Goal: Transaction & Acquisition: Purchase product/service

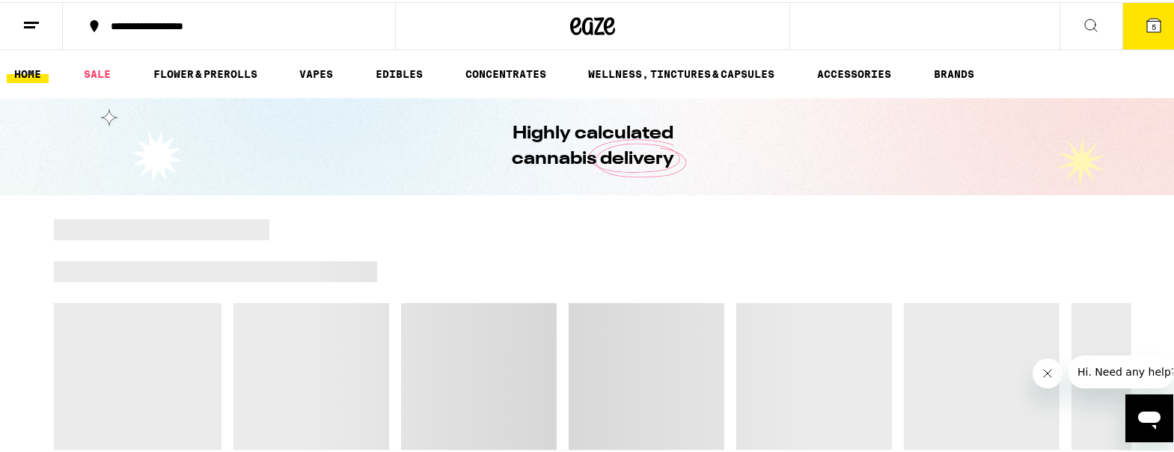
click at [1146, 14] on icon at bounding box center [1154, 23] width 18 height 18
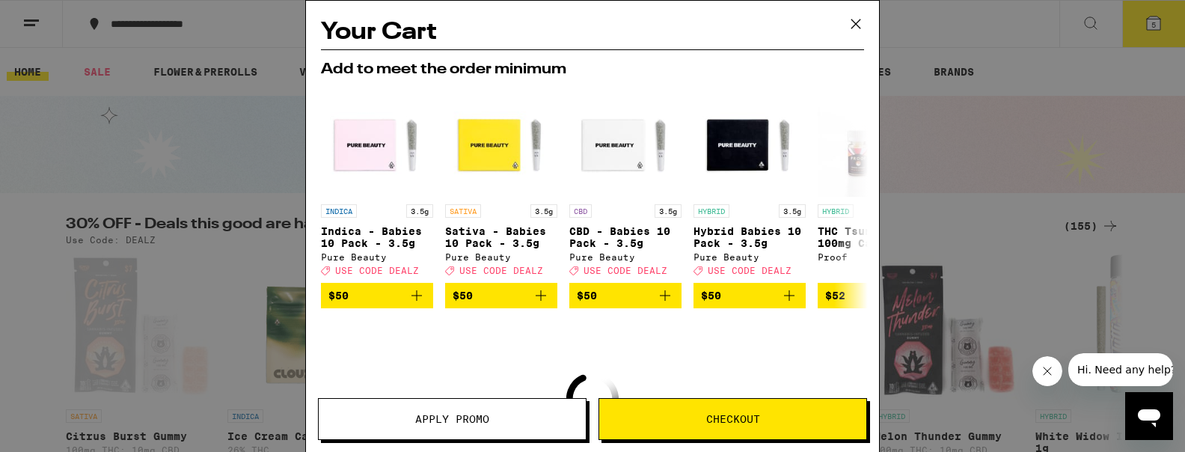
scroll to position [173, 0]
click at [851, 27] on icon at bounding box center [856, 24] width 22 height 22
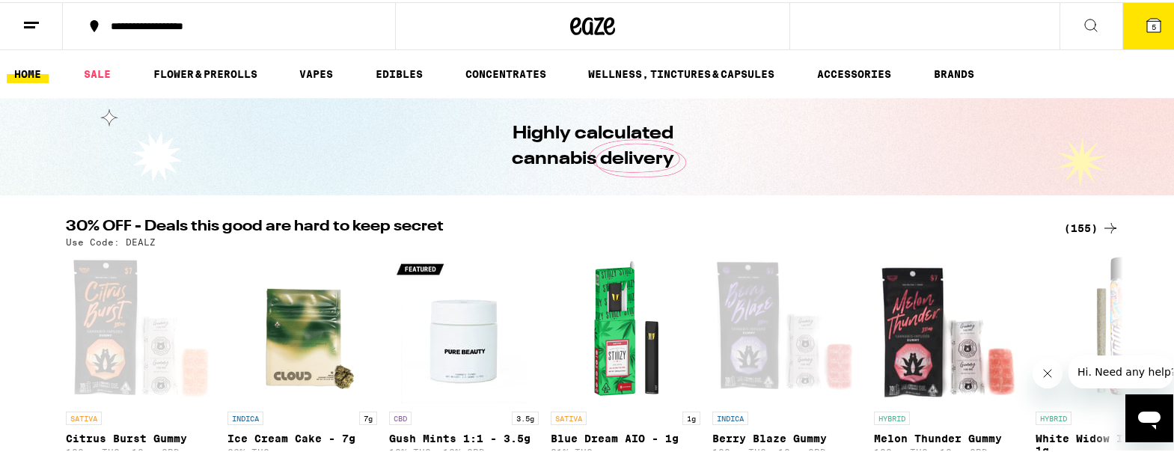
click at [1151, 7] on button "5" at bounding box center [1153, 24] width 63 height 46
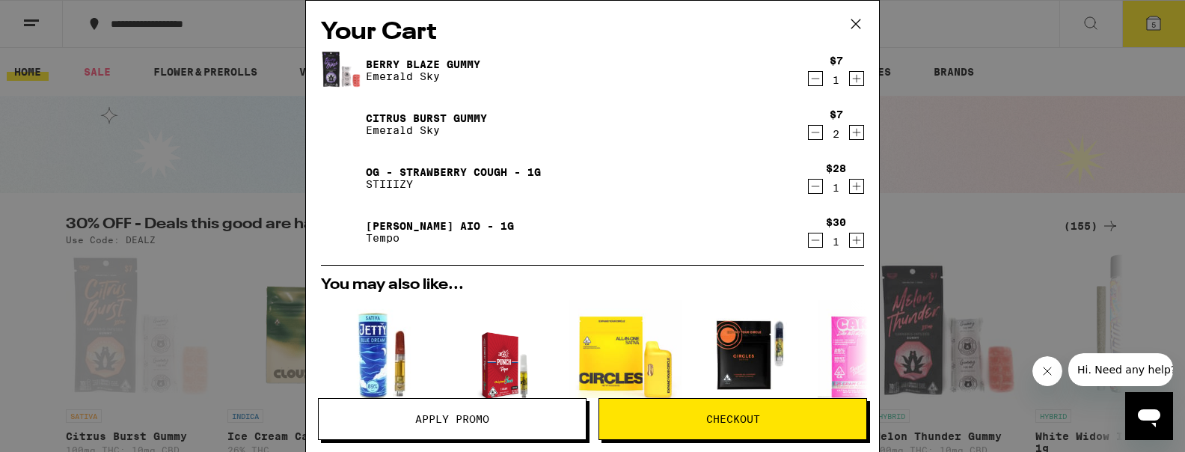
click at [807, 79] on div "$7 1" at bounding box center [836, 70] width 58 height 31
click at [809, 79] on icon "Decrement" at bounding box center [815, 79] width 13 height 18
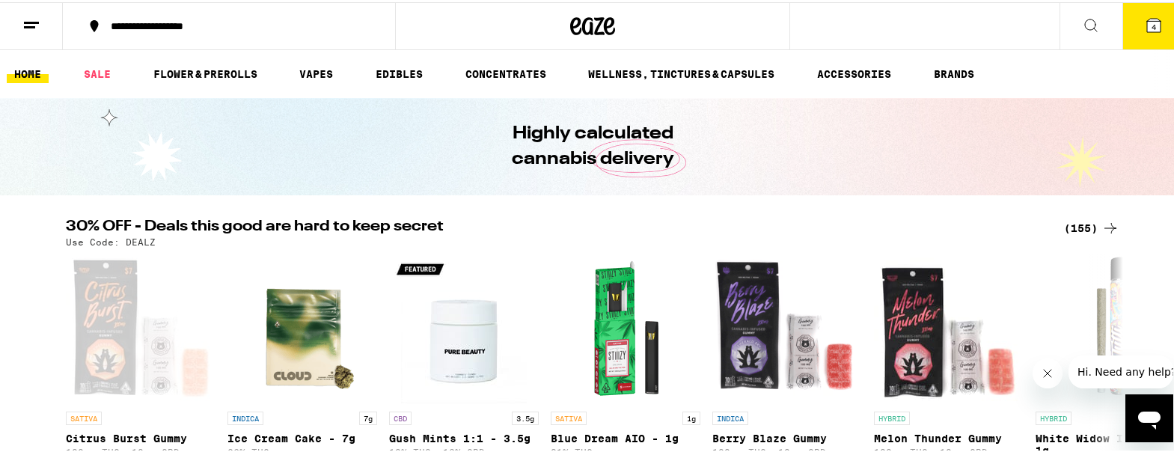
click at [1147, 17] on icon at bounding box center [1153, 22] width 13 height 13
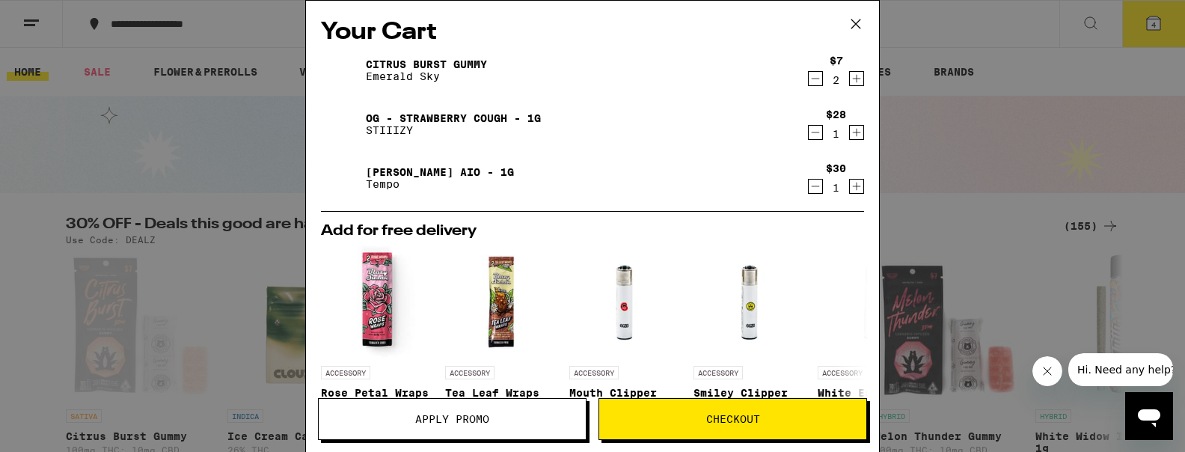
click at [809, 73] on icon "Decrement" at bounding box center [815, 79] width 13 height 18
click at [566, 153] on div "Citrus Burst Gummy Emerald Sky $7 1 OG - Strawberry Cough - 1g STIIIZY $28 1 Yu…" at bounding box center [592, 130] width 543 height 162
click at [799, 99] on div "Citrus Burst Gummy Emerald Sky $7 1 OG - Strawberry Cough - 1g STIIIZY $28 1 Yu…" at bounding box center [592, 130] width 543 height 162
click at [809, 78] on icon "Decrement" at bounding box center [815, 79] width 13 height 18
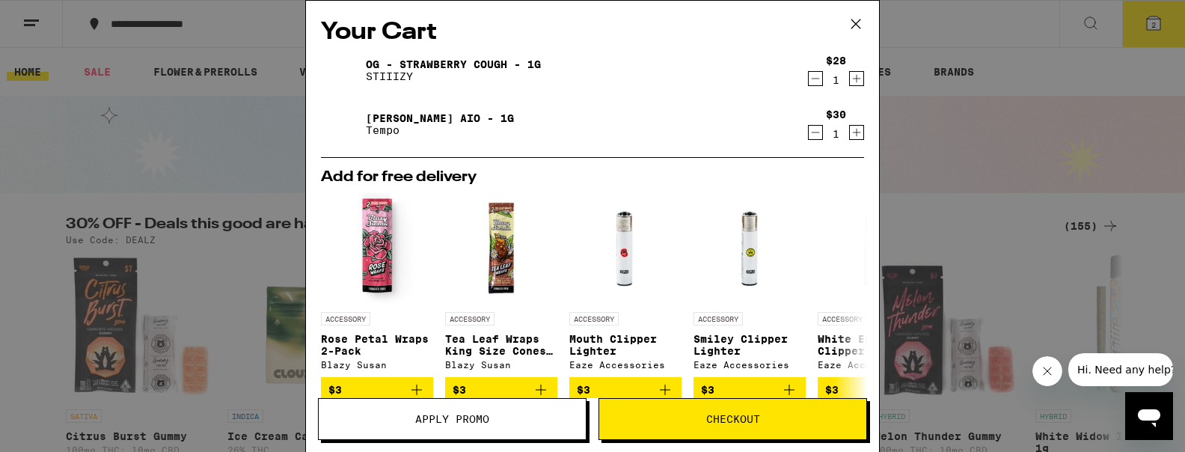
click at [809, 85] on icon "Decrement" at bounding box center [815, 79] width 13 height 18
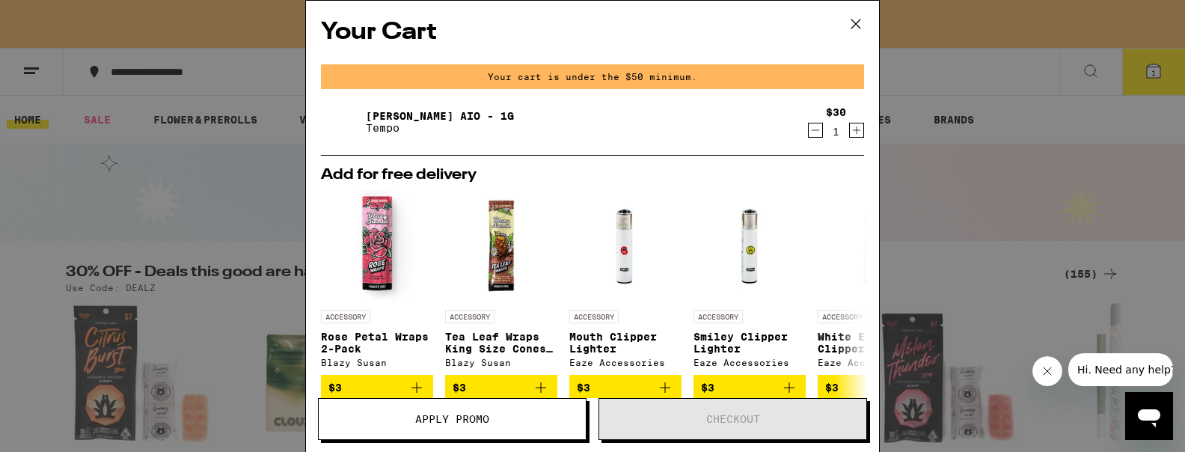
click at [809, 125] on icon "Decrement" at bounding box center [815, 130] width 13 height 18
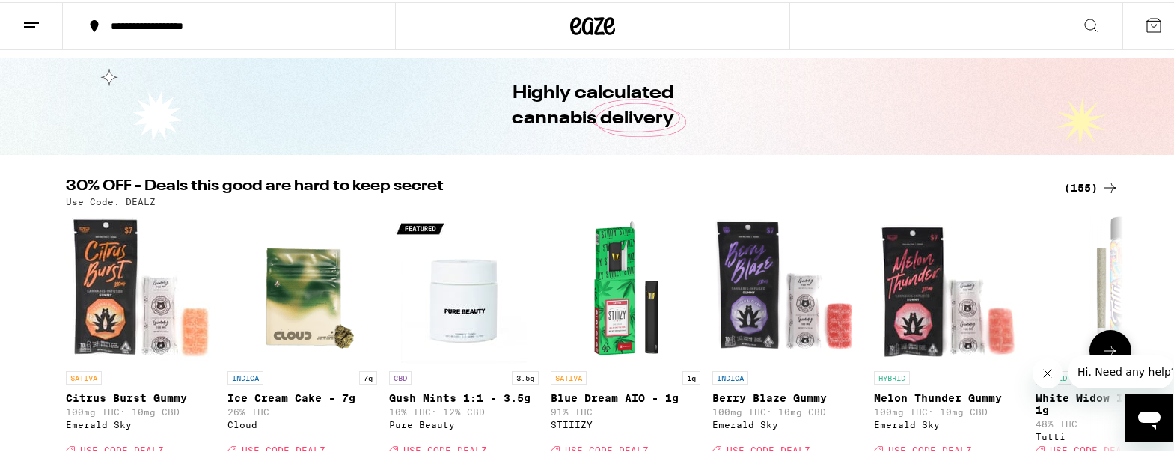
scroll to position [39, 0]
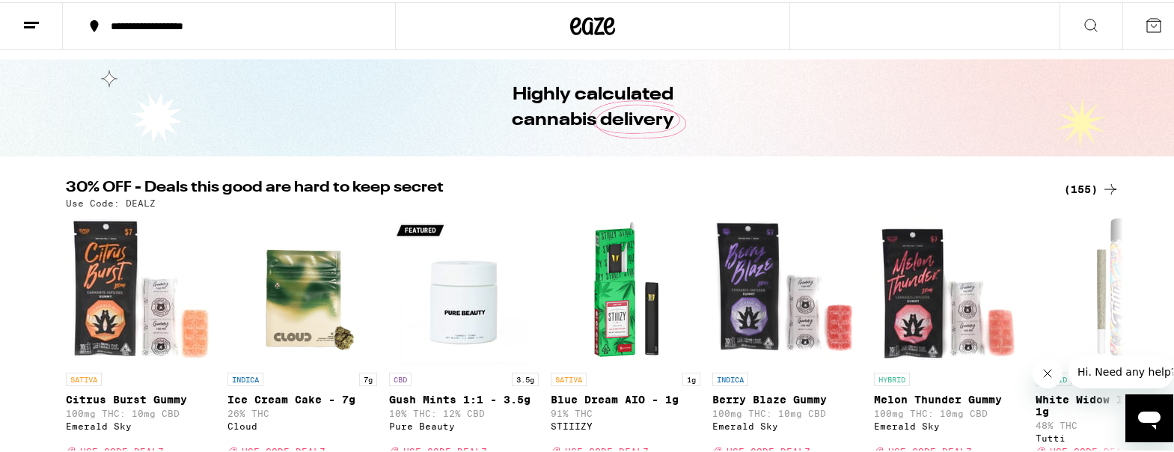
click at [1077, 179] on div "(155)" at bounding box center [1091, 187] width 55 height 18
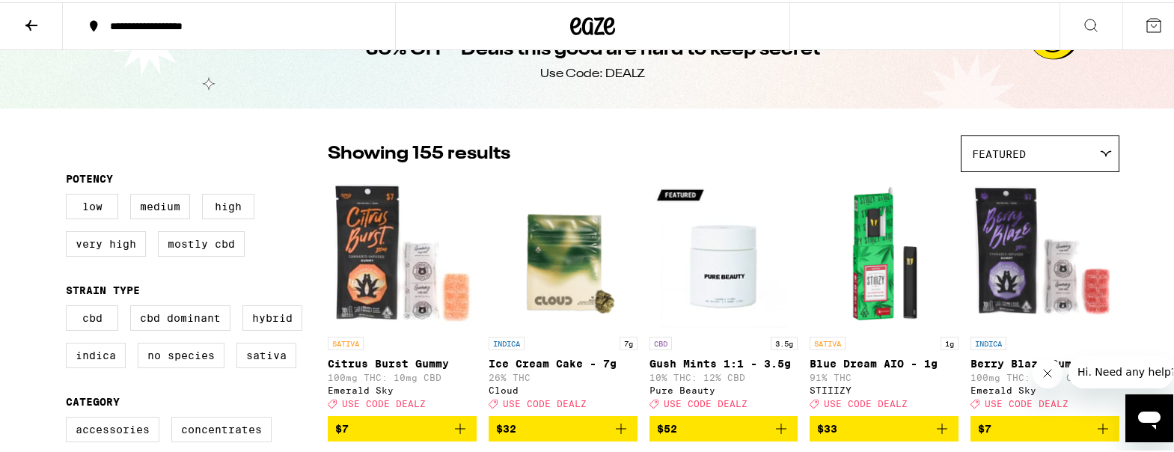
click at [1074, 169] on div "Featured" at bounding box center [1039, 151] width 157 height 35
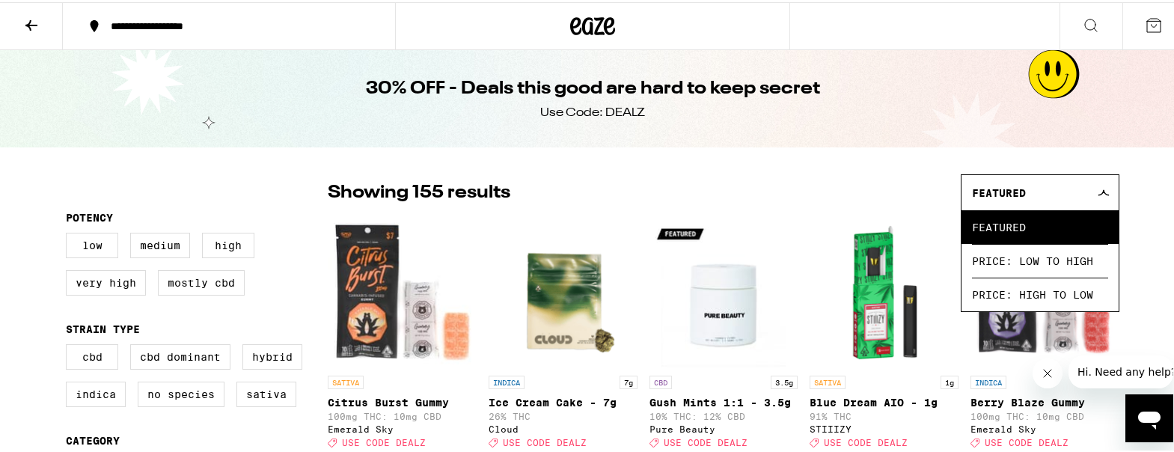
click at [130, 178] on div at bounding box center [197, 190] width 262 height 37
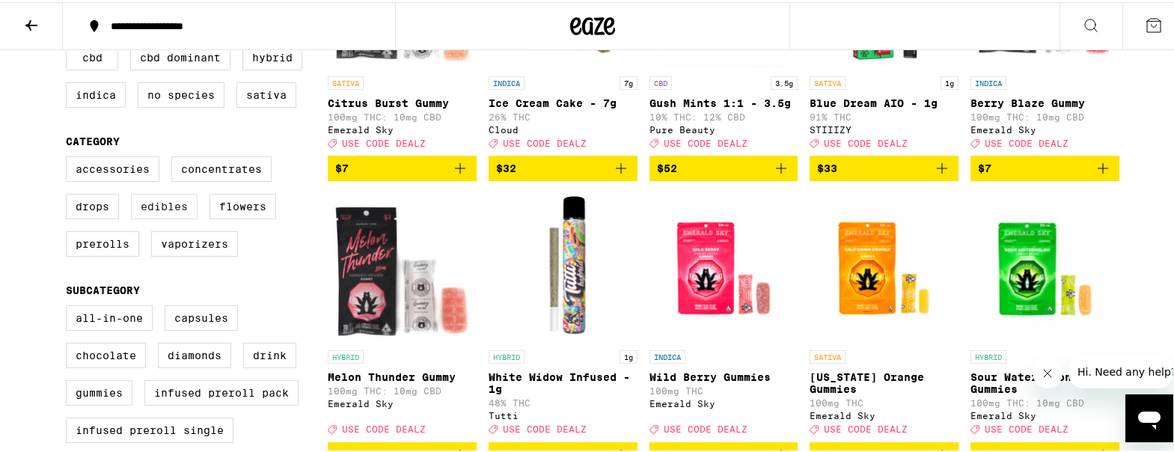
scroll to position [449, 0]
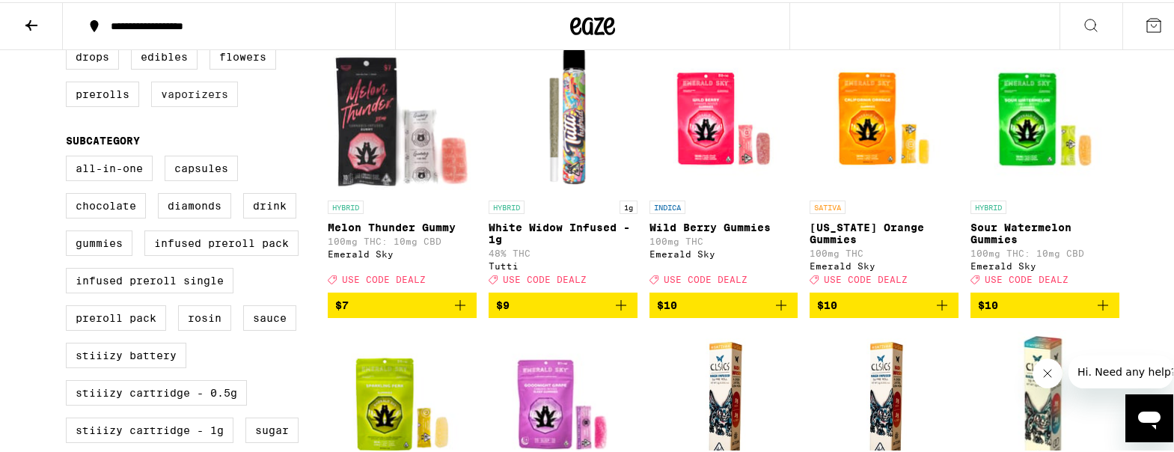
click at [198, 105] on label "Vaporizers" at bounding box center [194, 91] width 87 height 25
click at [70, 7] on input "Vaporizers" at bounding box center [69, 7] width 1 height 1
checkbox input "true"
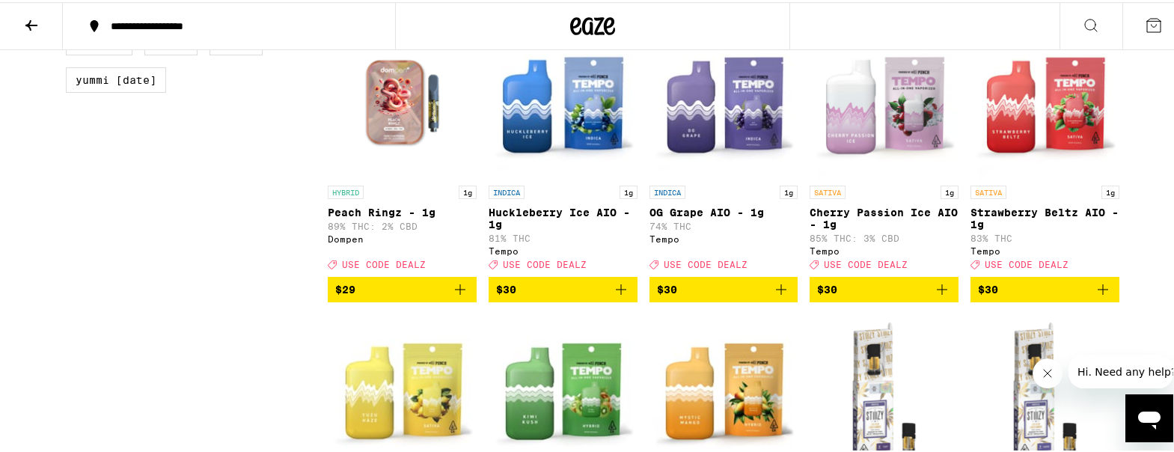
scroll to position [1347, 0]
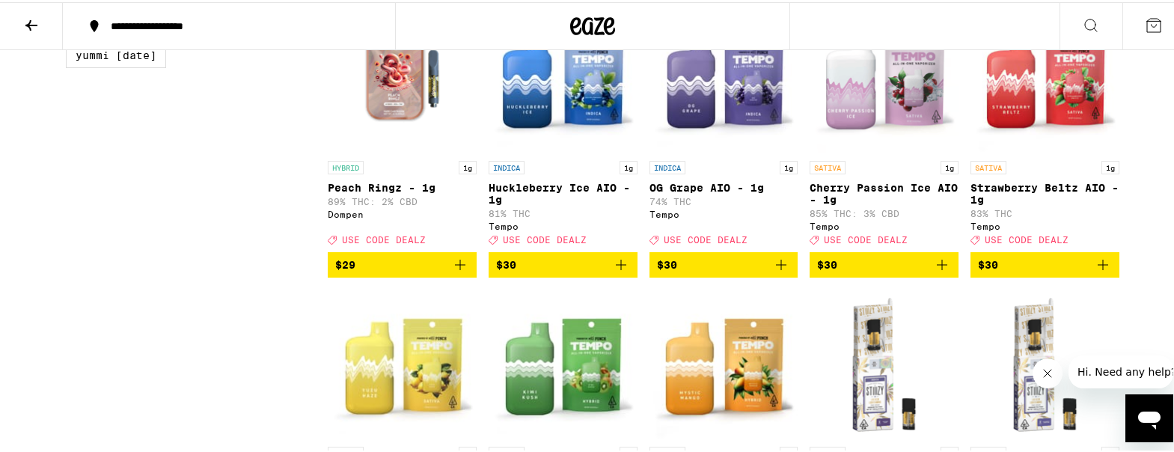
click at [940, 272] on icon "Add to bag" at bounding box center [942, 263] width 18 height 18
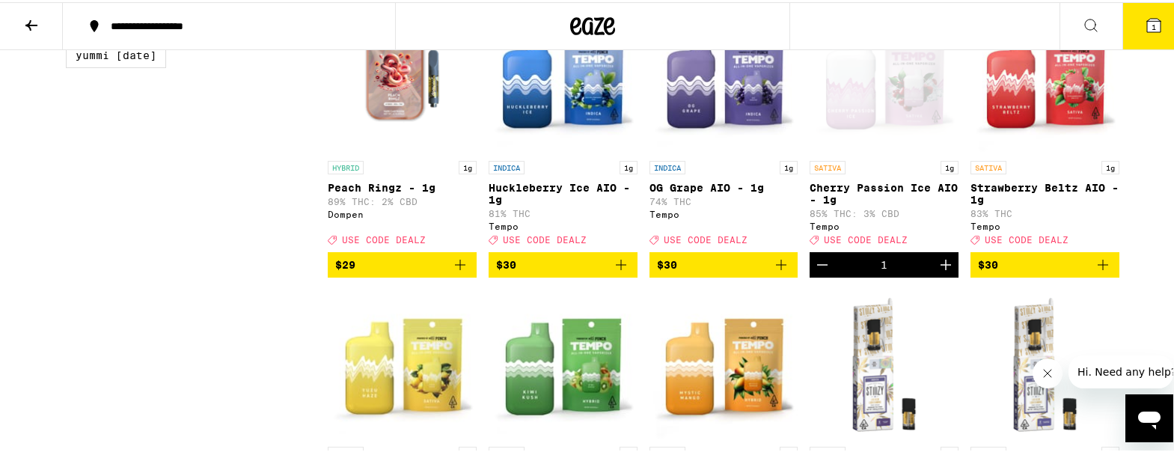
scroll to position [1395, 0]
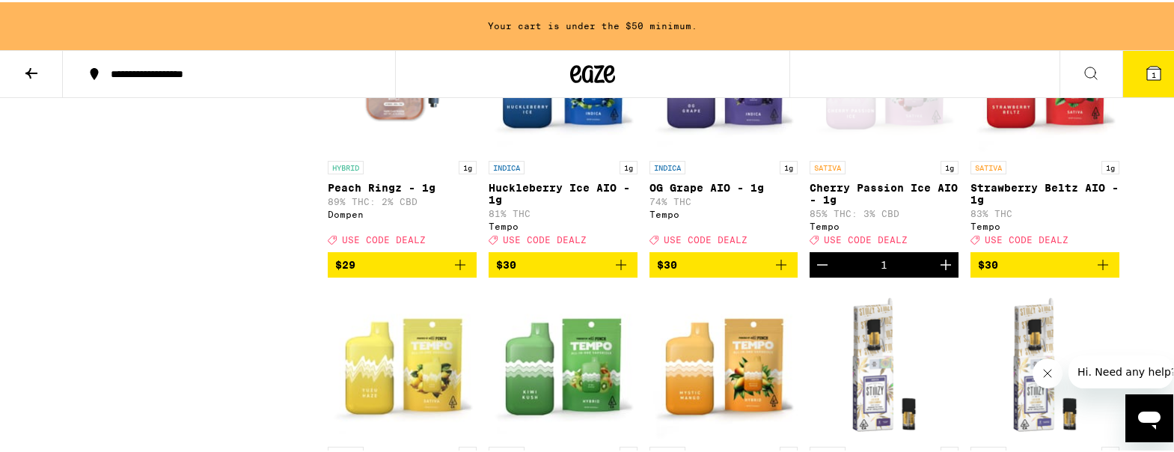
click at [1109, 275] on button "$30" at bounding box center [1044, 262] width 149 height 25
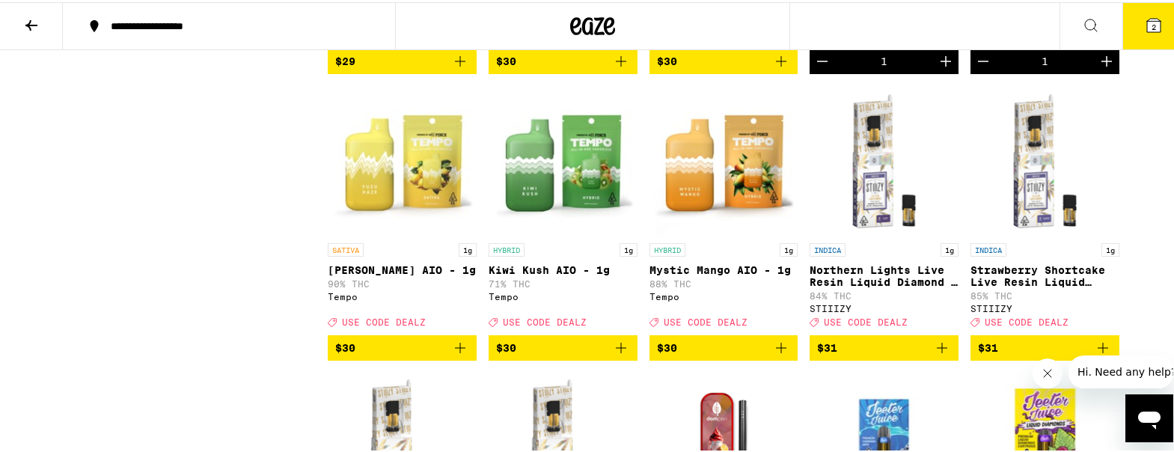
scroll to position [1571, 0]
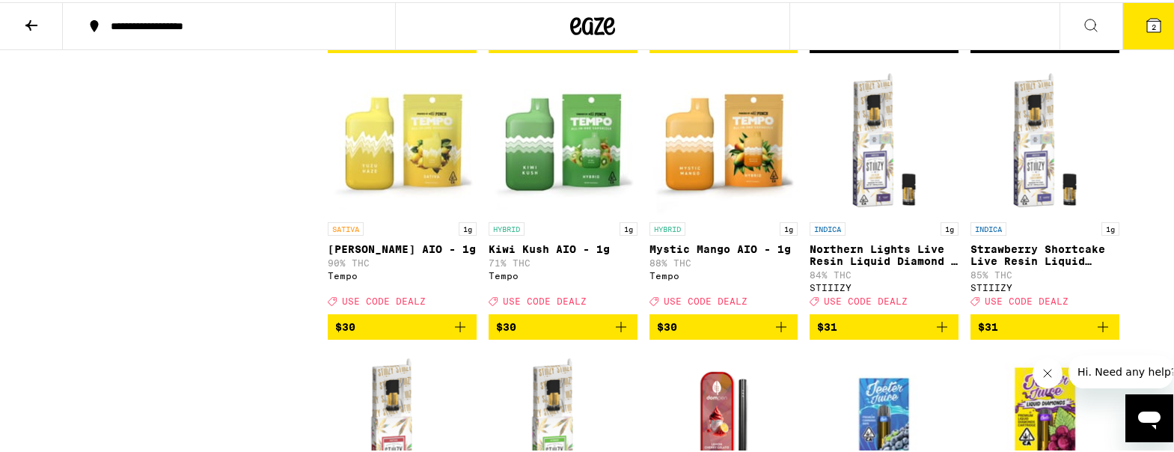
click at [461, 334] on icon "Add to bag" at bounding box center [460, 325] width 18 height 18
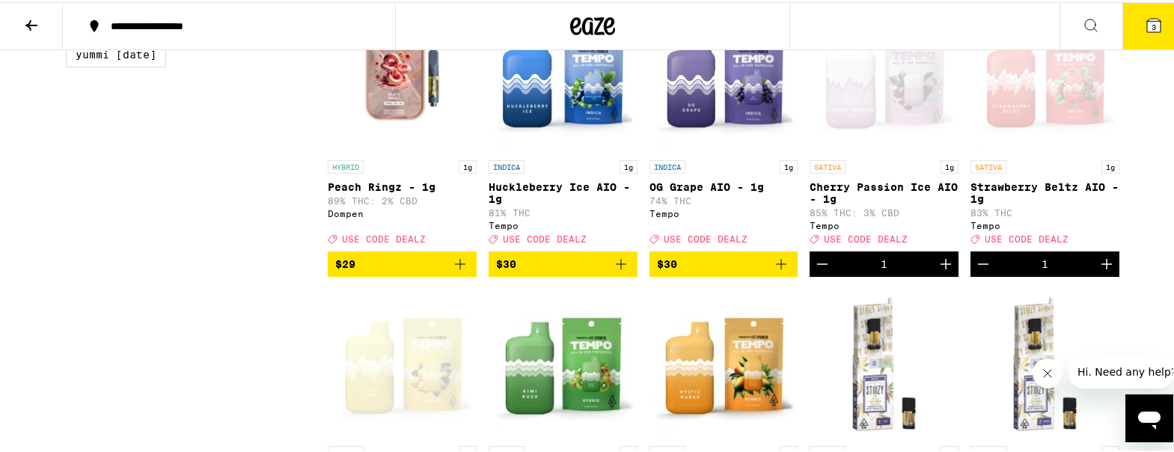
scroll to position [1347, 0]
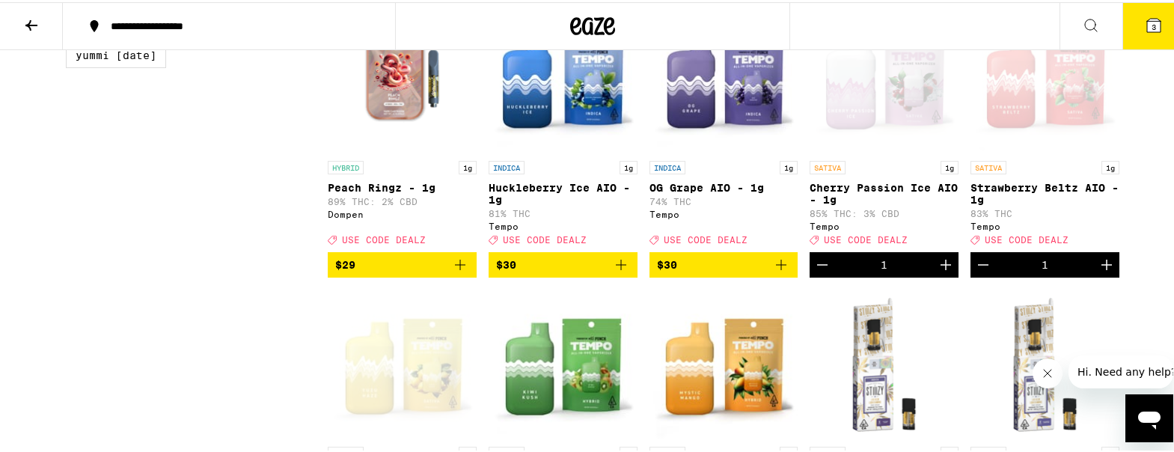
click at [974, 272] on icon "Decrement" at bounding box center [983, 263] width 18 height 18
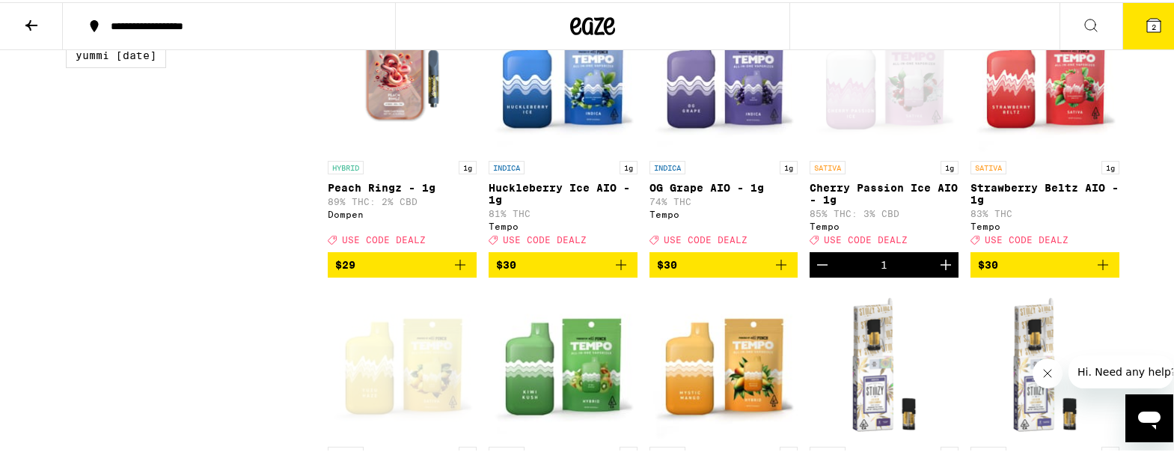
click at [470, 275] on button "$29" at bounding box center [402, 262] width 149 height 25
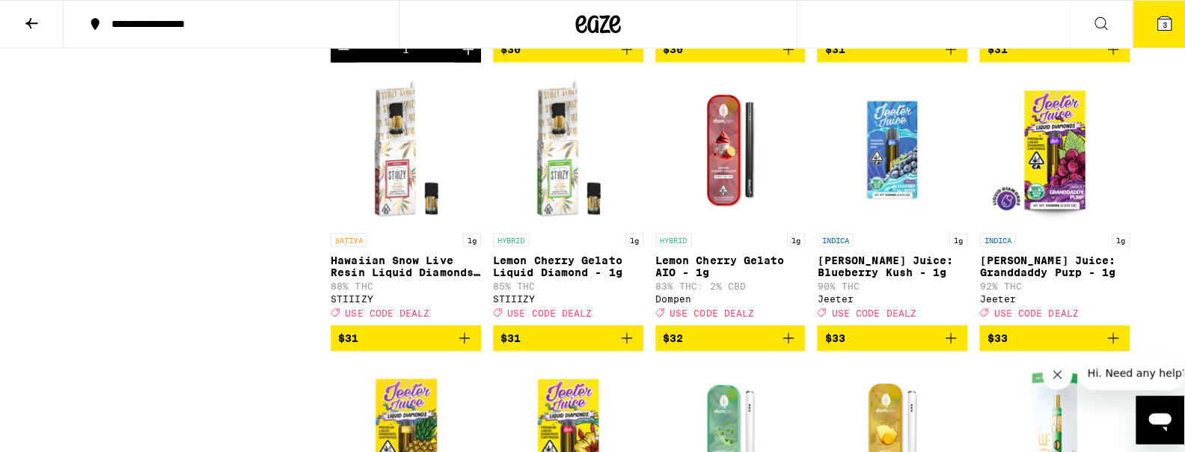
scroll to position [1945, 0]
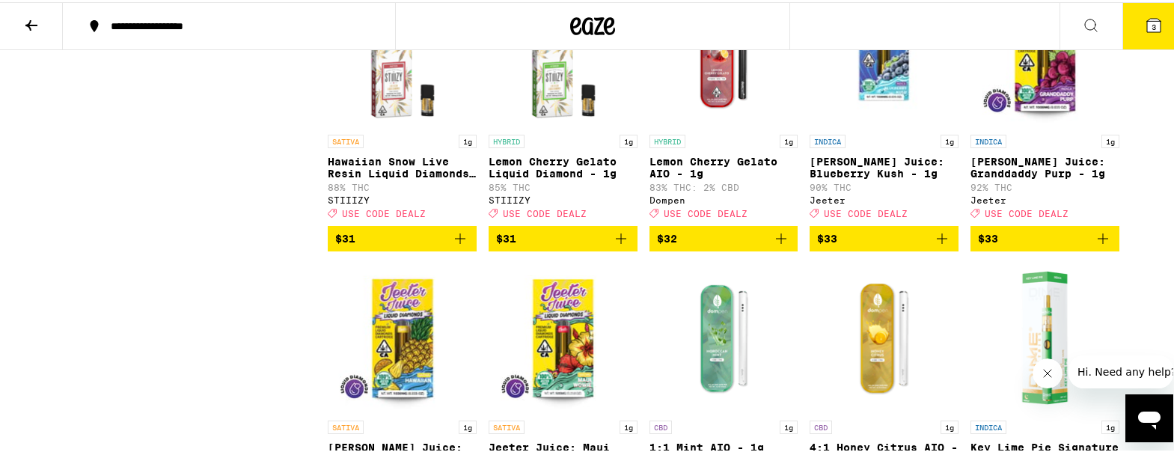
click at [461, 245] on icon "Add to bag" at bounding box center [460, 236] width 18 height 18
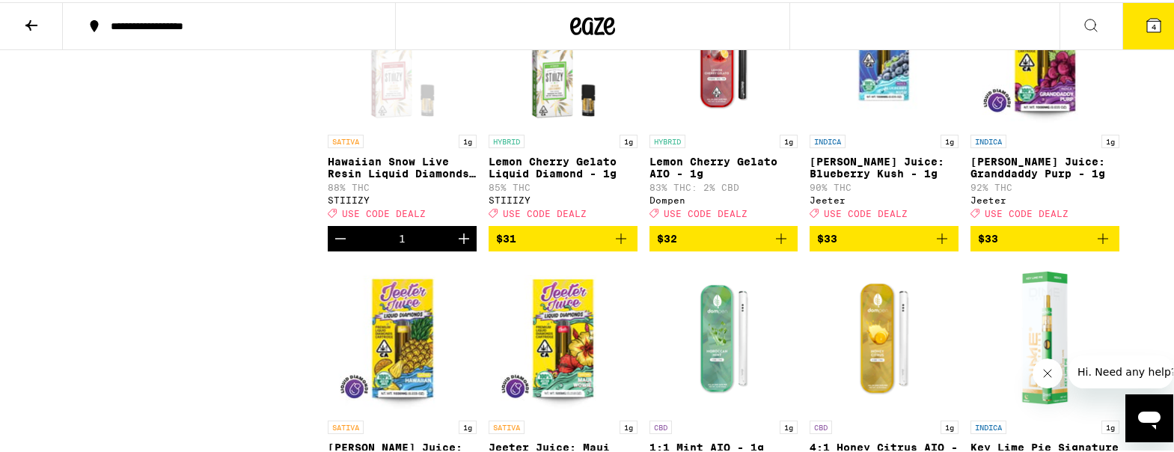
click at [1137, 37] on button "4" at bounding box center [1153, 24] width 63 height 46
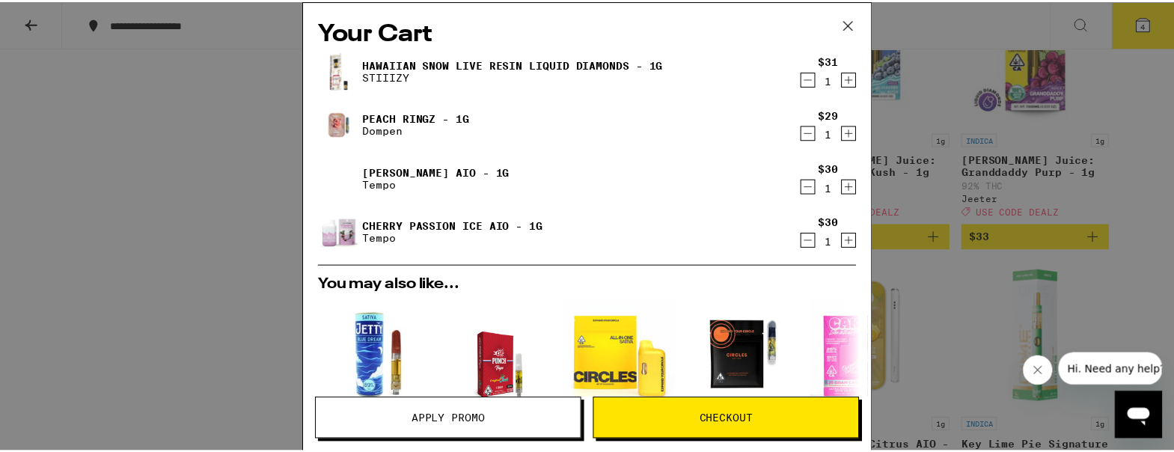
scroll to position [150, 0]
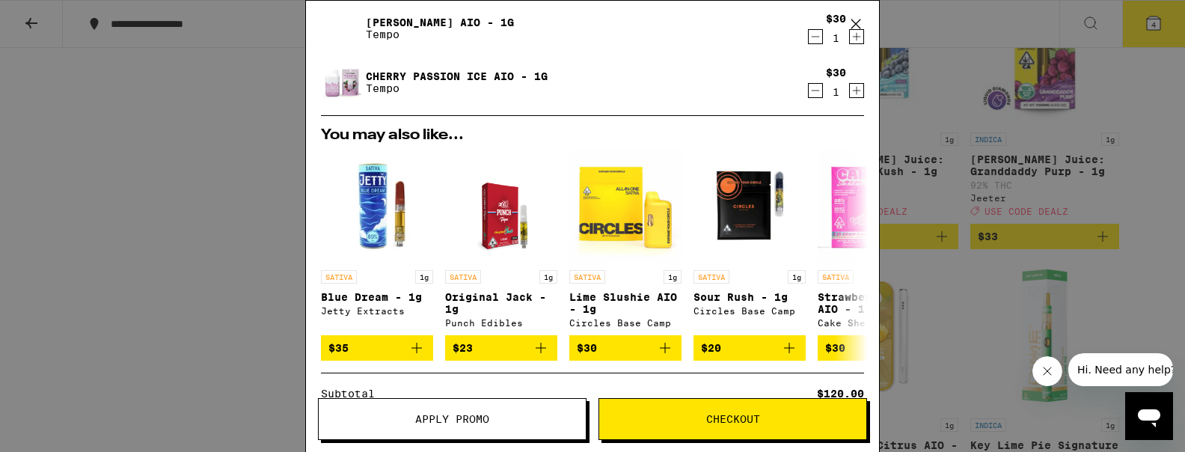
click at [438, 426] on button "Apply Promo" at bounding box center [452, 419] width 269 height 42
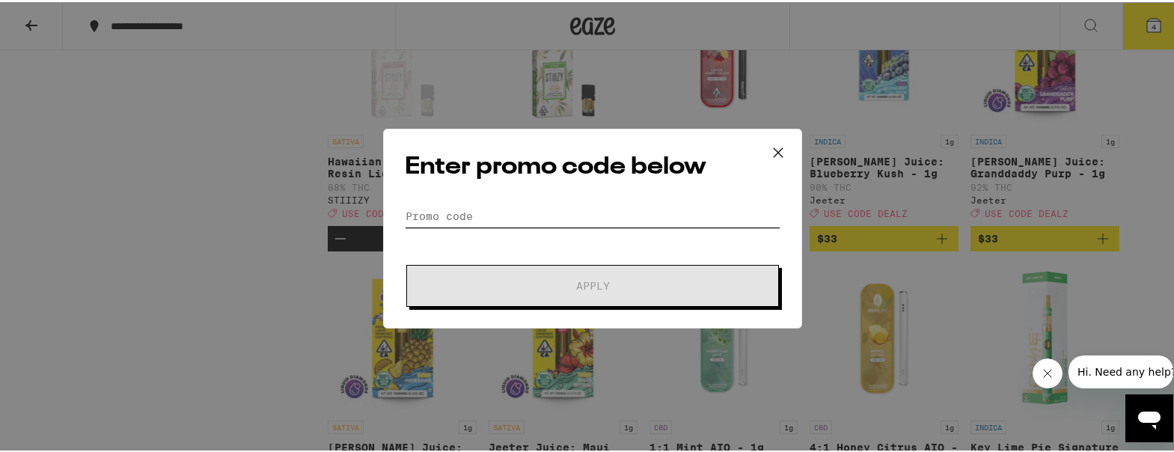
click at [504, 224] on input "Promo Code" at bounding box center [593, 214] width 376 height 22
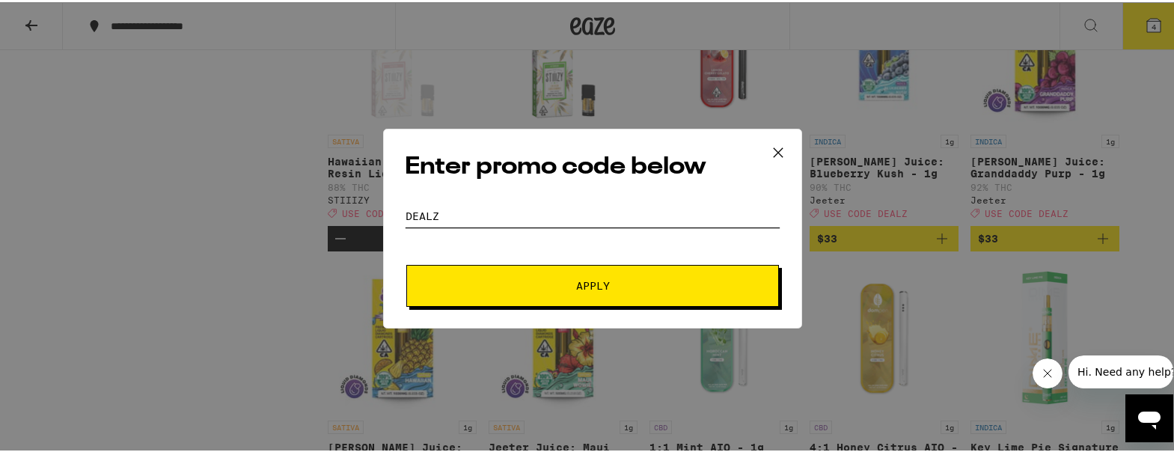
type input "dealz"
click at [642, 290] on button "Apply" at bounding box center [592, 284] width 373 height 42
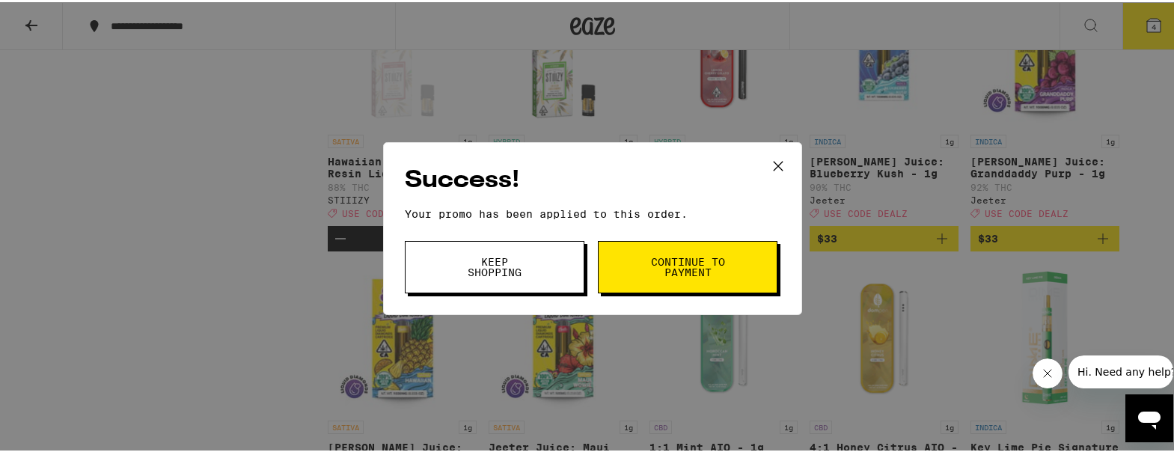
click at [780, 165] on icon at bounding box center [778, 164] width 22 height 22
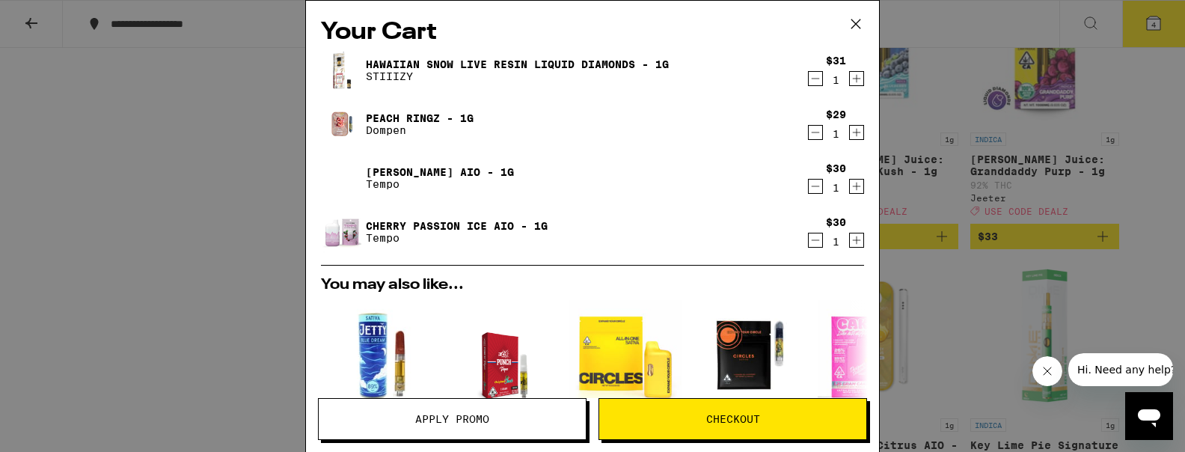
click at [809, 180] on icon "Decrement" at bounding box center [815, 186] width 13 height 18
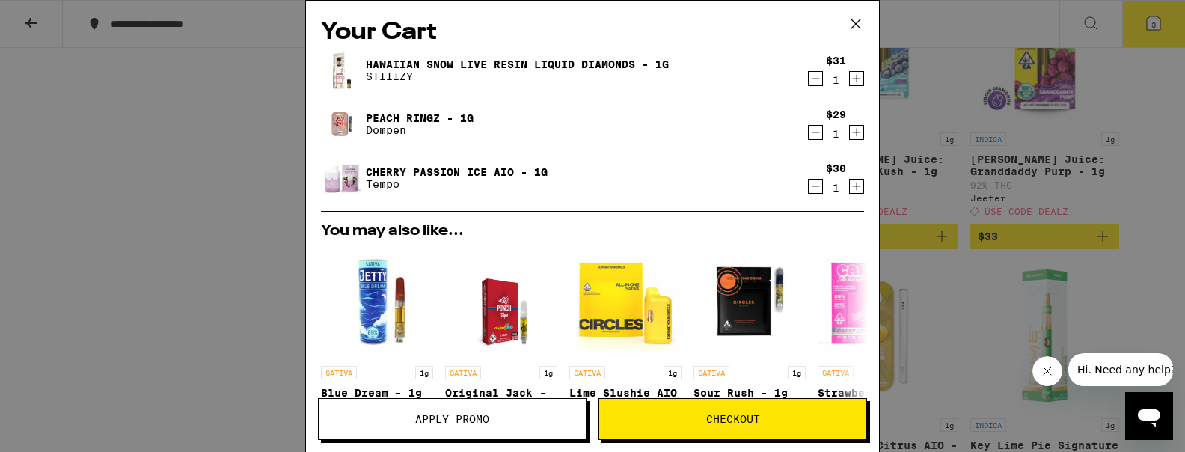
click at [863, 16] on button at bounding box center [856, 25] width 46 height 48
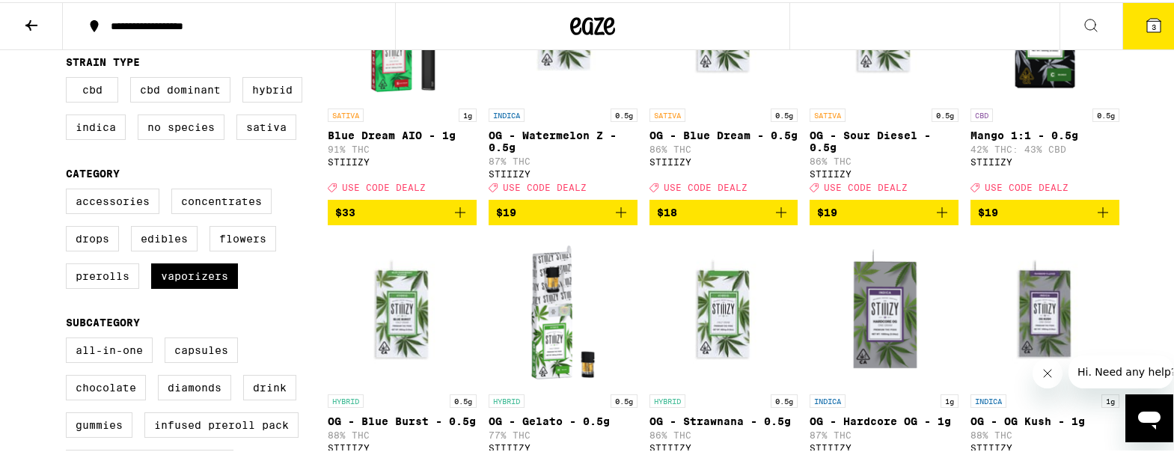
scroll to position [299, 0]
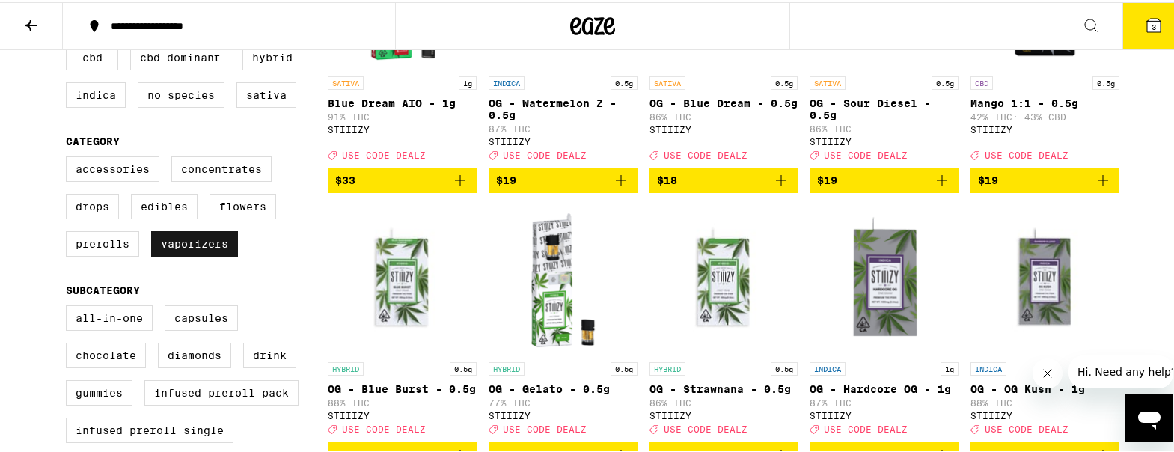
click at [215, 252] on label "Vaporizers" at bounding box center [194, 241] width 87 height 25
click at [70, 157] on input "Vaporizers" at bounding box center [69, 156] width 1 height 1
checkbox input "false"
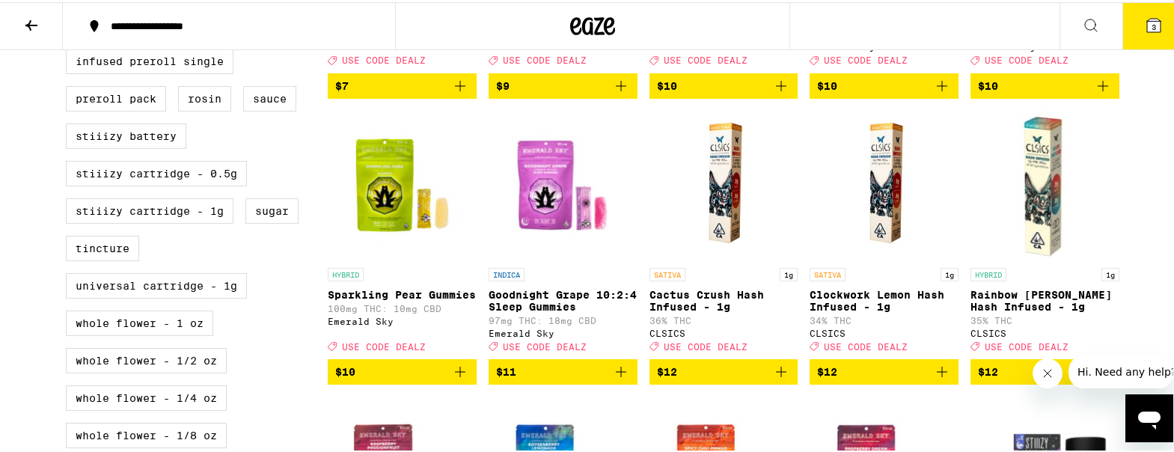
scroll to position [823, 0]
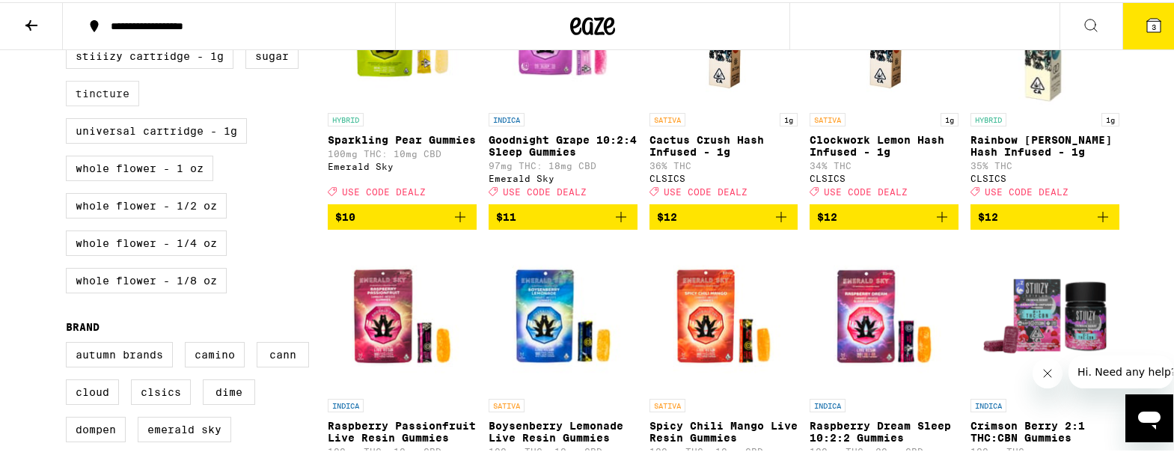
click at [100, 104] on label "Tincture" at bounding box center [102, 91] width 73 height 25
checkbox input "true"
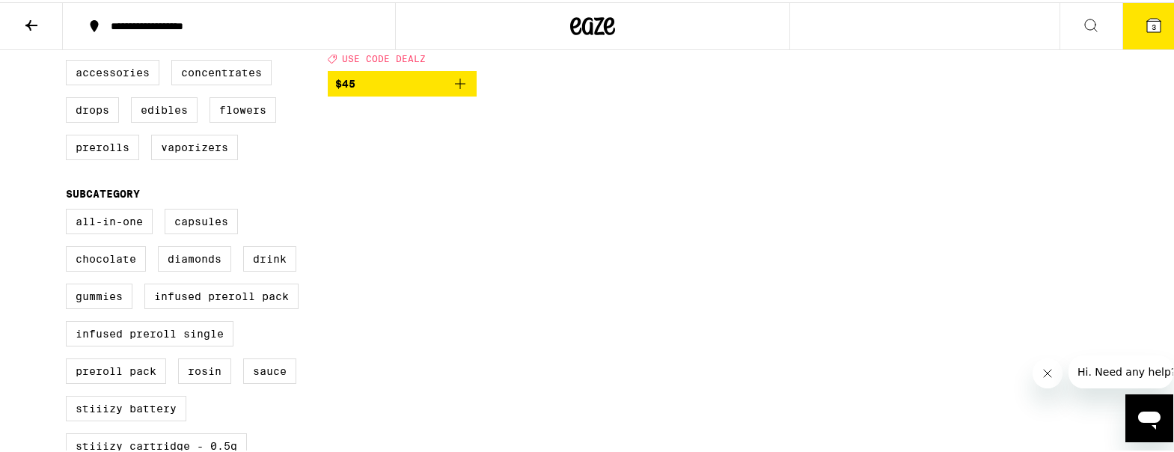
click at [451, 88] on icon "Add to bag" at bounding box center [460, 82] width 18 height 18
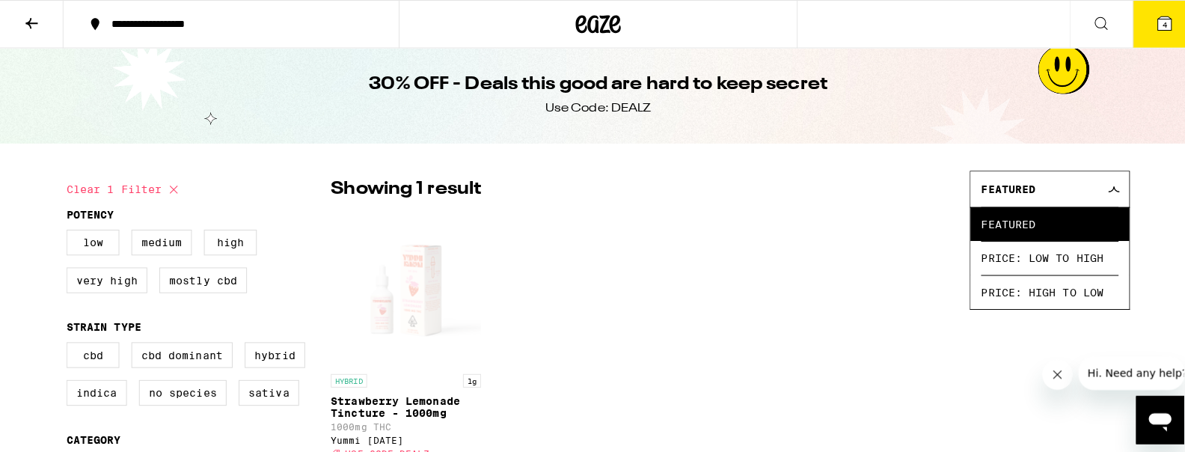
scroll to position [0, 0]
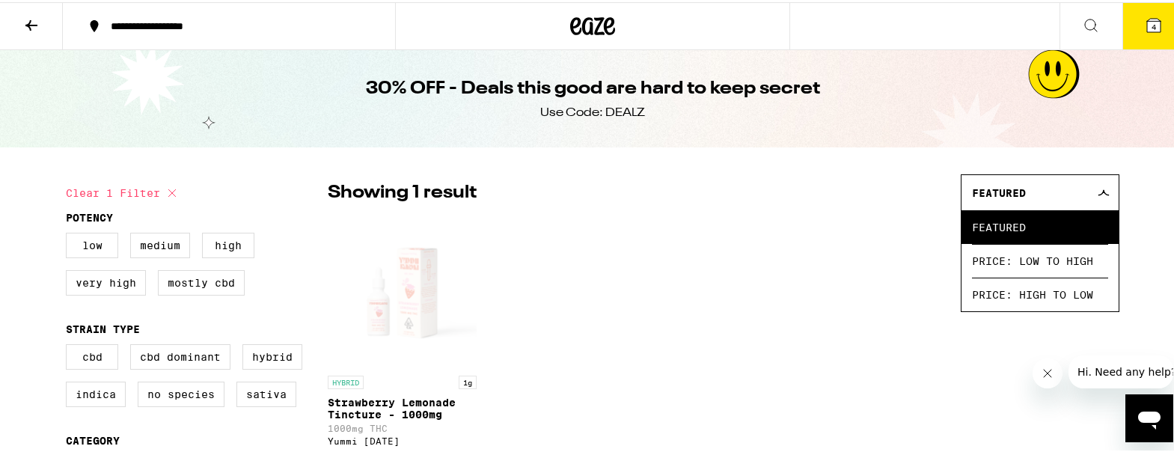
click at [1145, 18] on icon at bounding box center [1154, 23] width 18 height 18
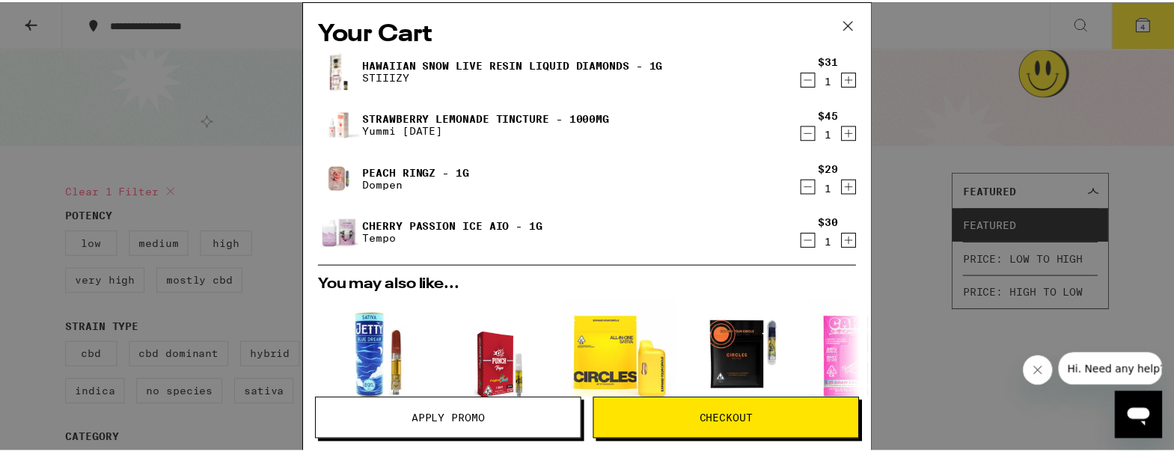
scroll to position [150, 0]
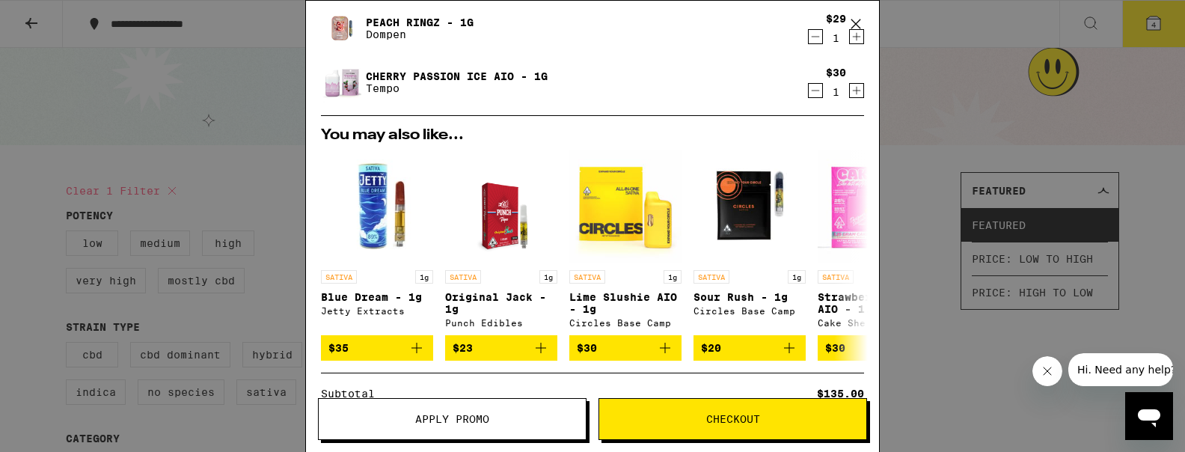
click at [451, 411] on button "Apply Promo" at bounding box center [452, 419] width 269 height 42
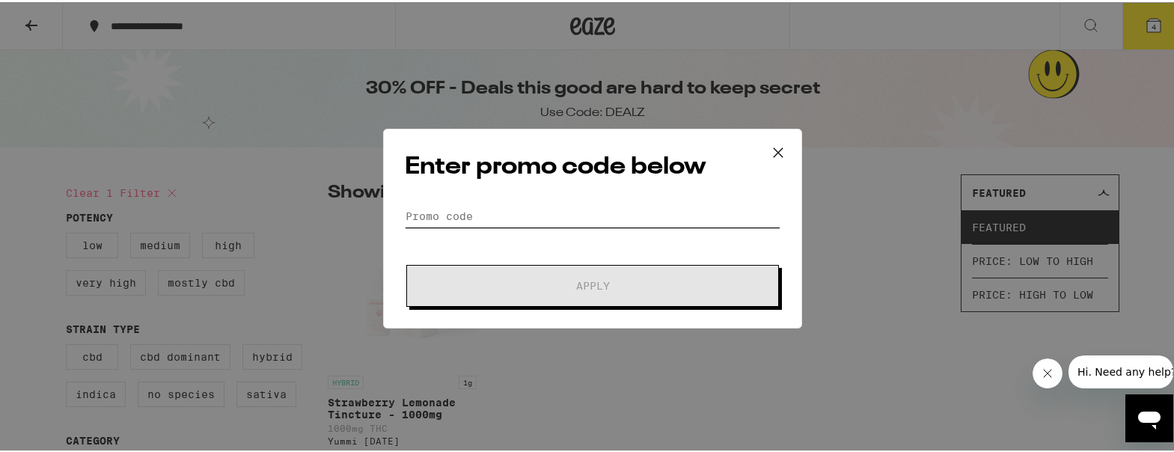
click at [492, 207] on input "Promo Code" at bounding box center [593, 214] width 376 height 22
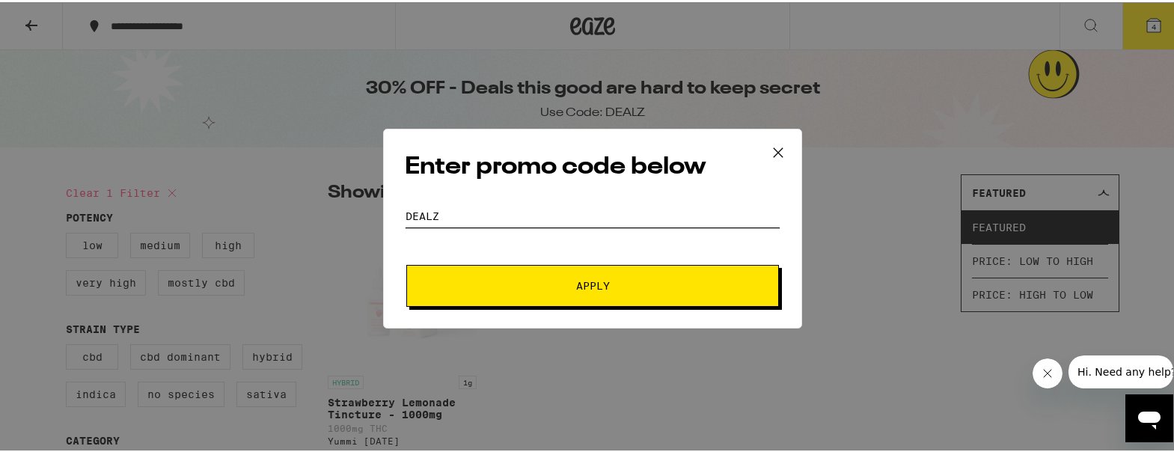
type input "dealz"
click at [406, 263] on button "Apply" at bounding box center [592, 284] width 373 height 42
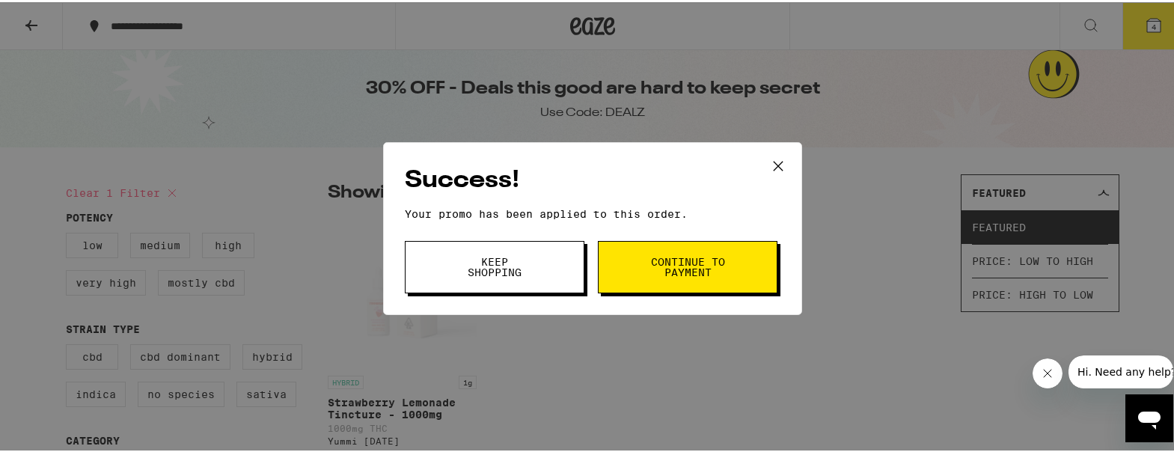
click at [714, 251] on button "Continue to payment" at bounding box center [688, 265] width 180 height 52
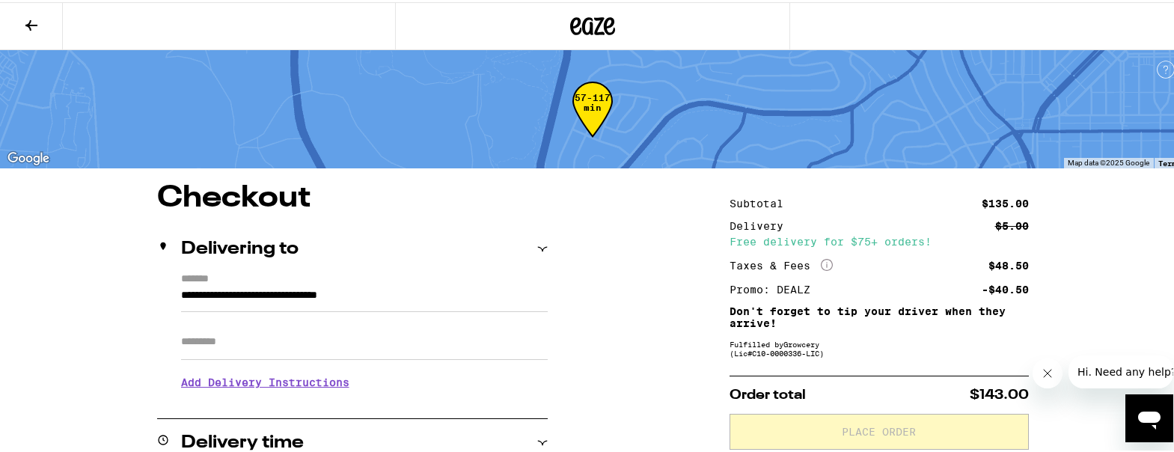
click at [28, 14] on icon at bounding box center [31, 23] width 18 height 18
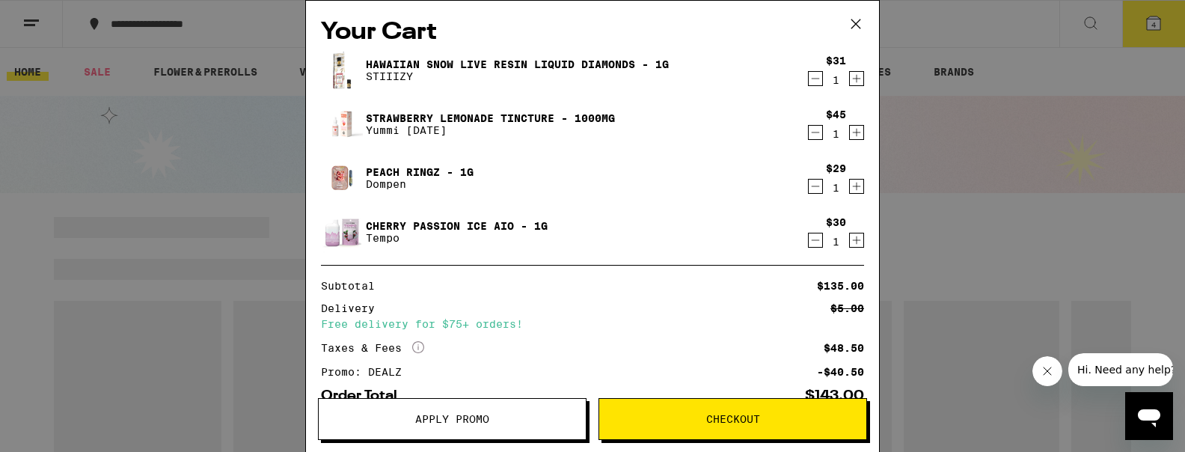
click at [809, 183] on icon "Decrement" at bounding box center [815, 186] width 13 height 18
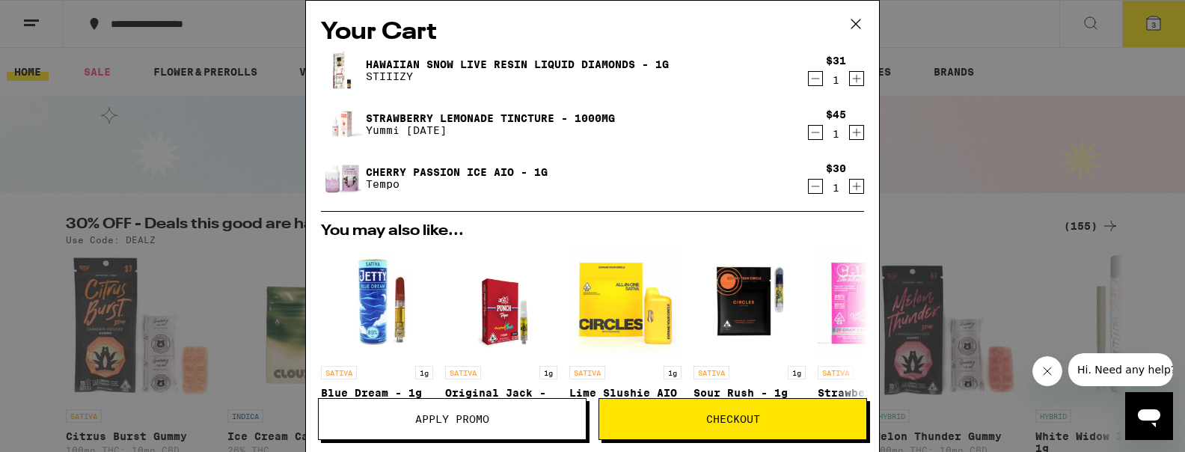
click at [765, 421] on span "Checkout" at bounding box center [732, 419] width 267 height 10
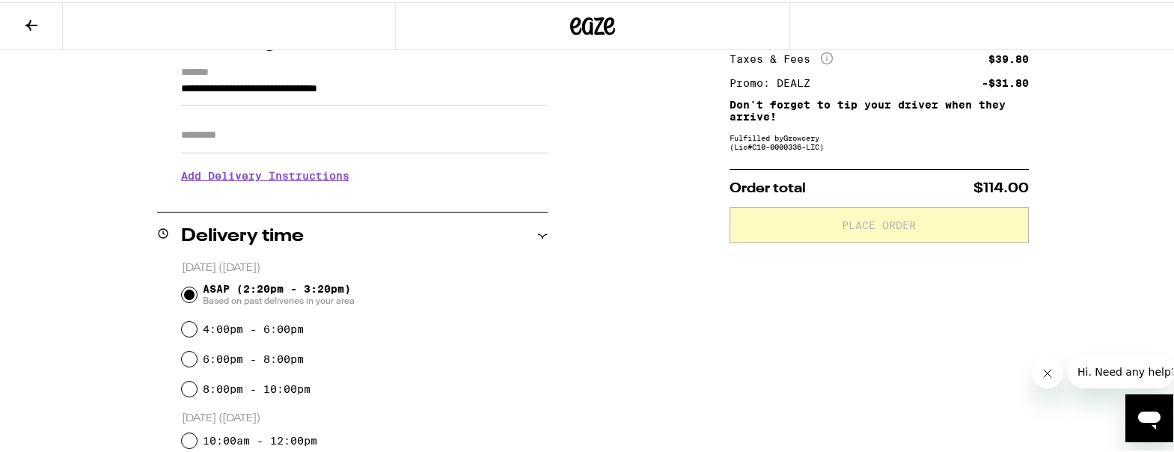
scroll to position [374, 0]
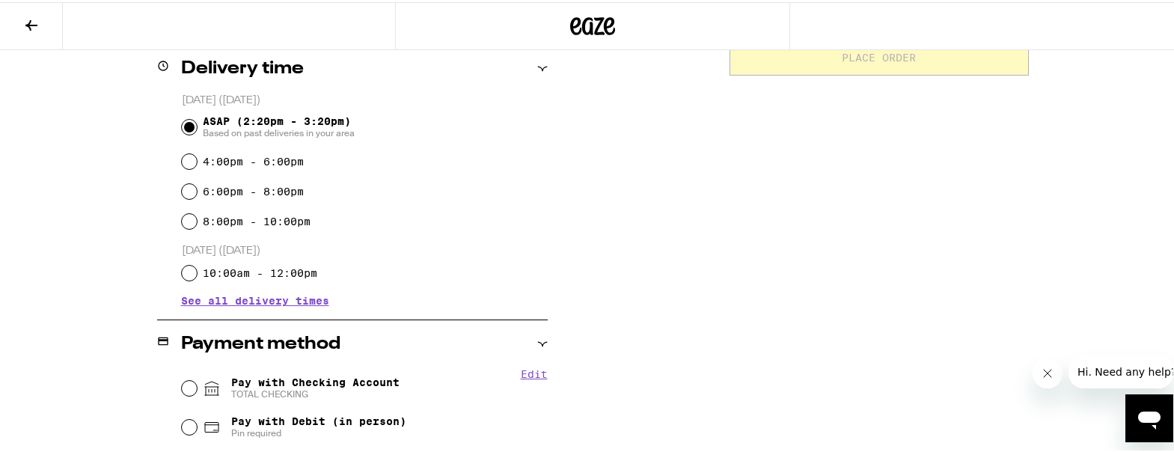
click at [272, 402] on div "Pay with Checking Account TOTAL CHECKING" at bounding box center [365, 386] width 366 height 39
click at [272, 398] on span "TOTAL CHECKING" at bounding box center [315, 392] width 168 height 12
click at [197, 394] on input "Pay with Checking Account TOTAL CHECKING" at bounding box center [189, 386] width 15 height 15
radio input "true"
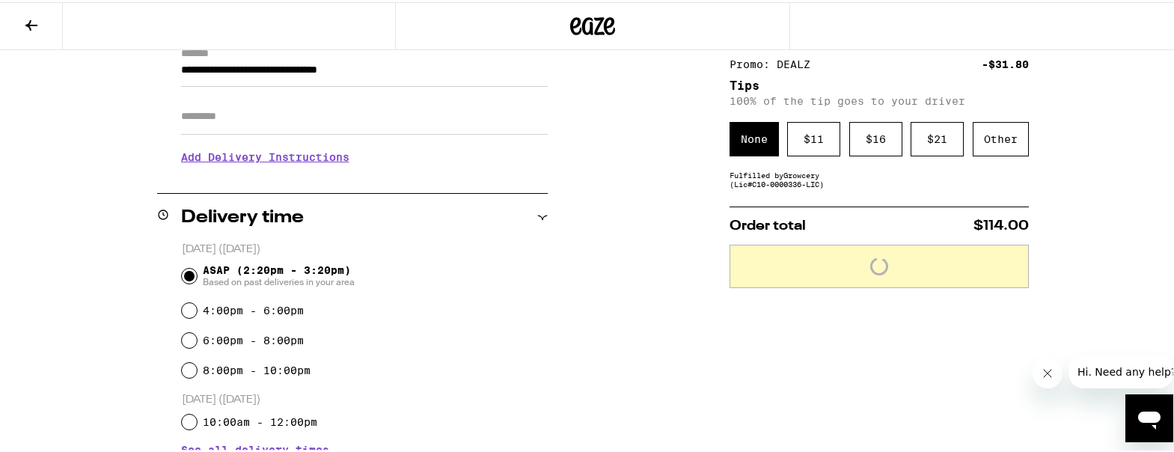
scroll to position [224, 0]
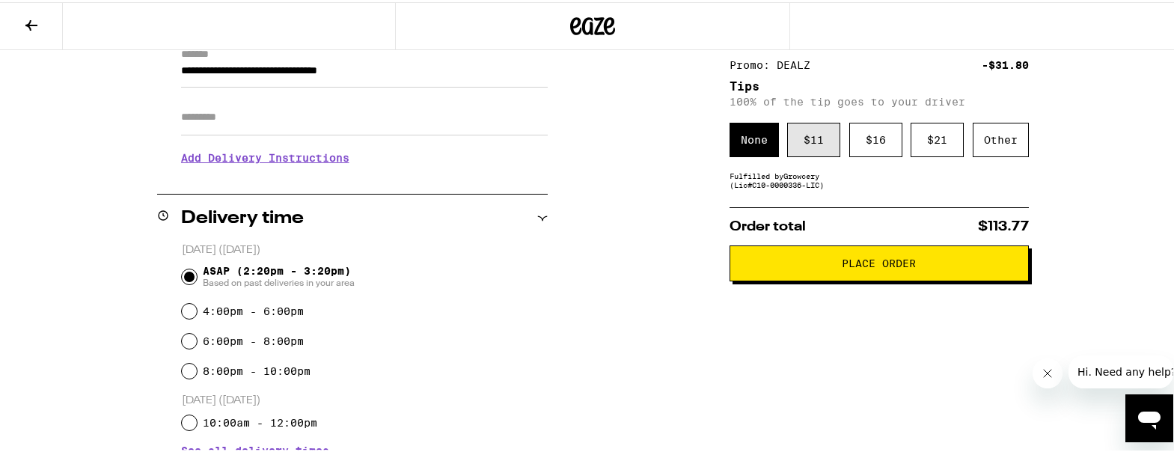
click at [822, 131] on div "$ 11" at bounding box center [813, 137] width 53 height 34
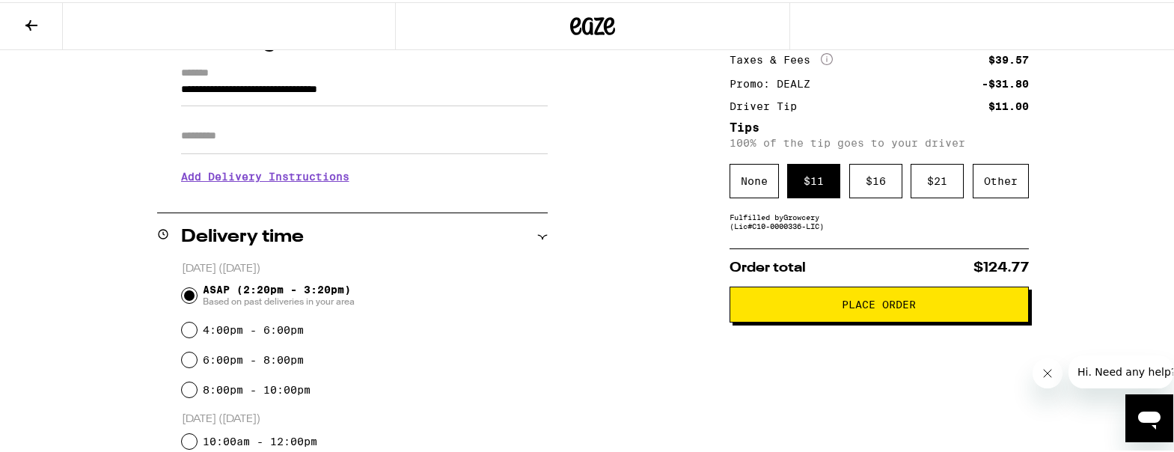
scroll to position [299, 0]
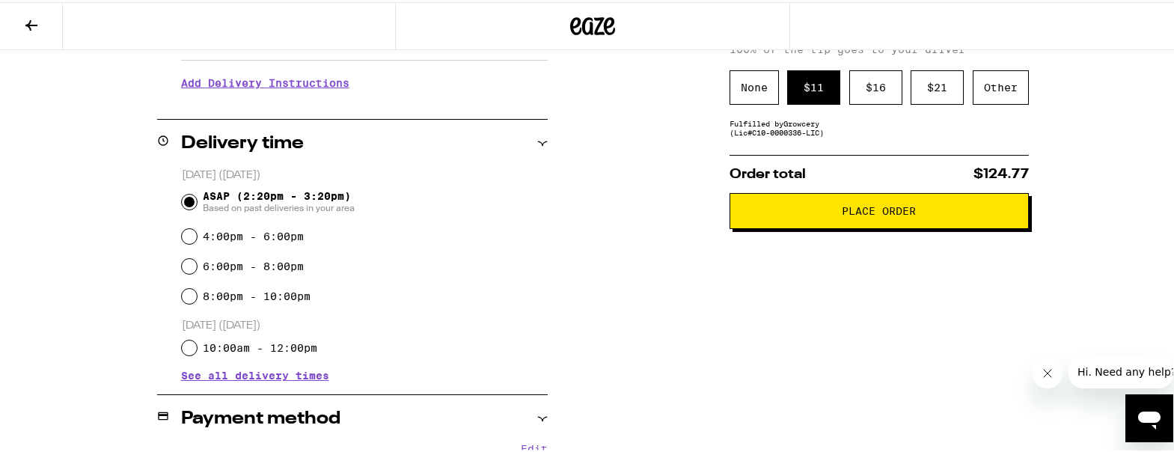
click at [995, 207] on button "Place Order" at bounding box center [878, 209] width 299 height 36
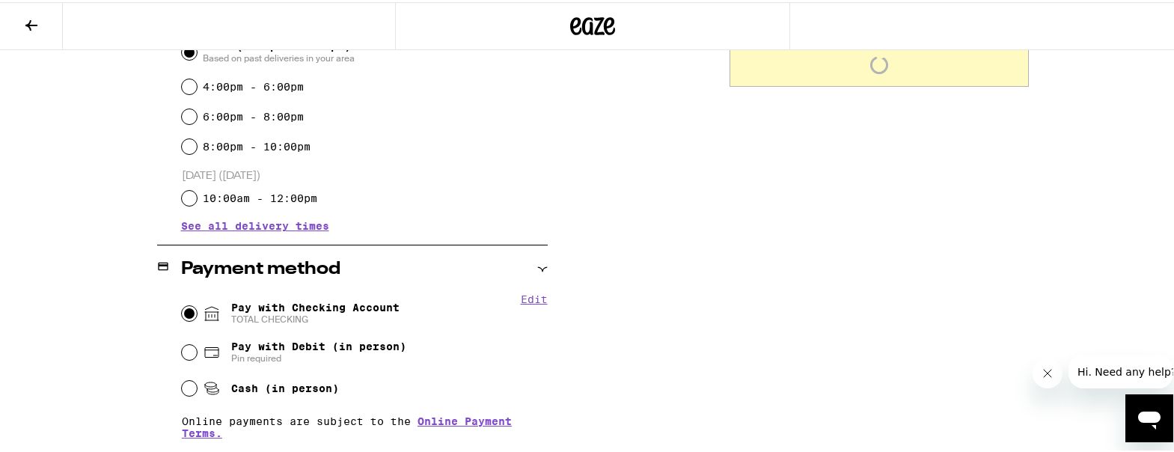
scroll to position [673, 0]
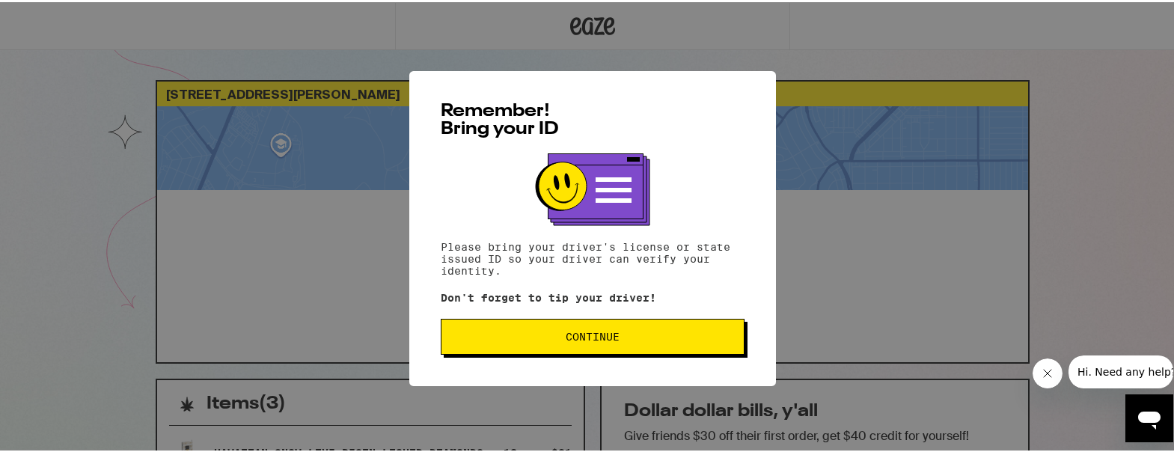
click at [558, 358] on div "Remember! Bring your ID Please bring your driver's license or state issued ID s…" at bounding box center [592, 226] width 367 height 315
click at [551, 336] on span "Continue" at bounding box center [592, 334] width 278 height 10
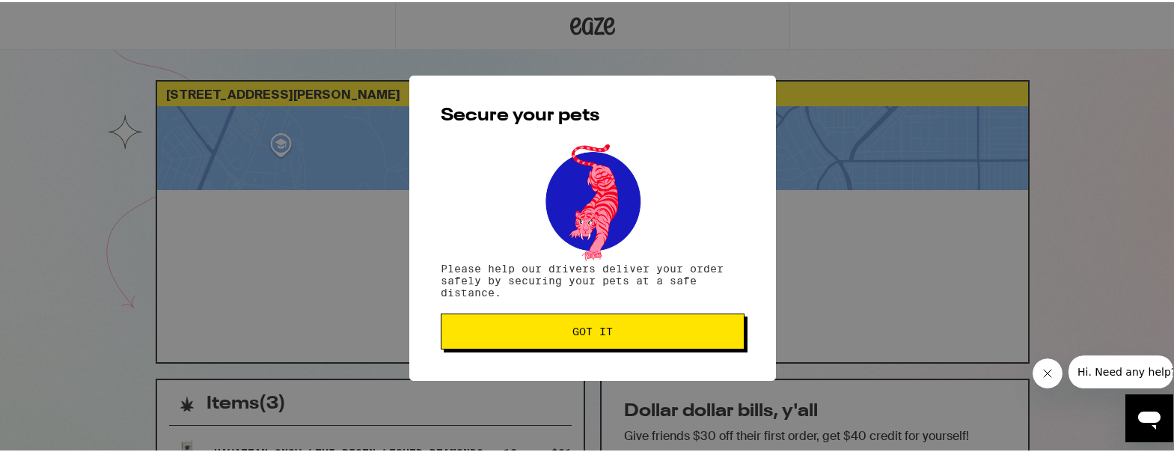
click at [587, 315] on button "Got it" at bounding box center [593, 329] width 304 height 36
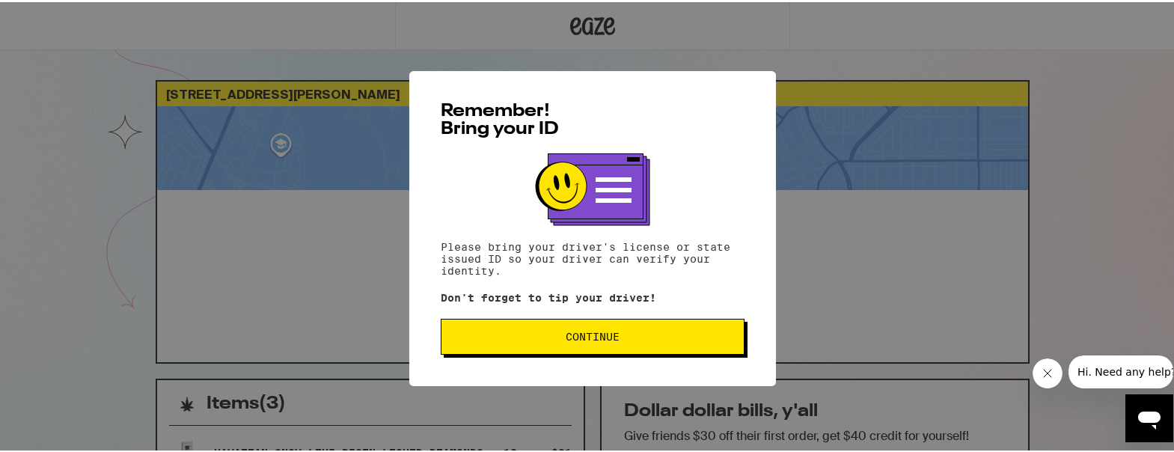
click at [639, 336] on span "Continue" at bounding box center [592, 334] width 278 height 10
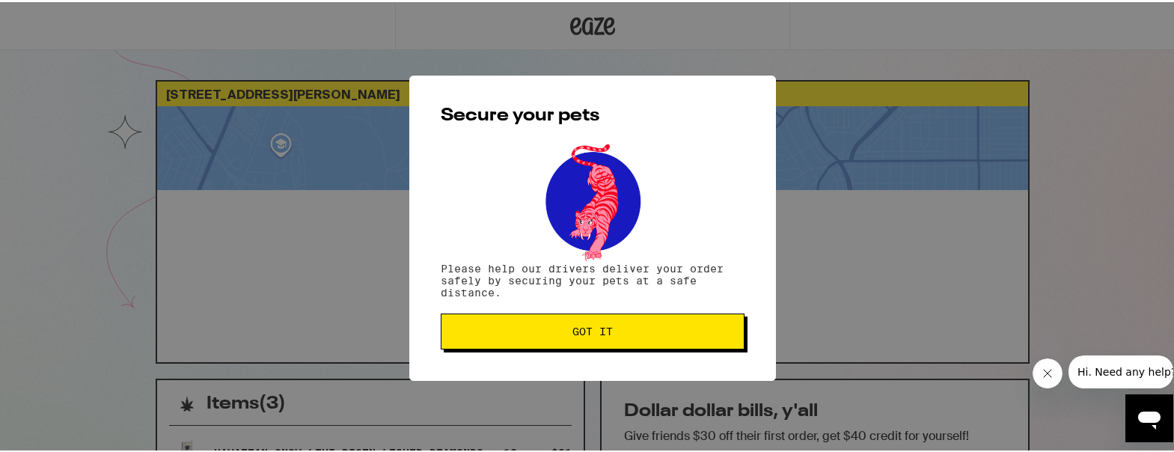
drag, startPoint x: 602, startPoint y: 326, endPoint x: 597, endPoint y: 303, distance: 23.6
click at [603, 326] on span "Got it" at bounding box center [592, 329] width 40 height 10
